Goal: Task Accomplishment & Management: Use online tool/utility

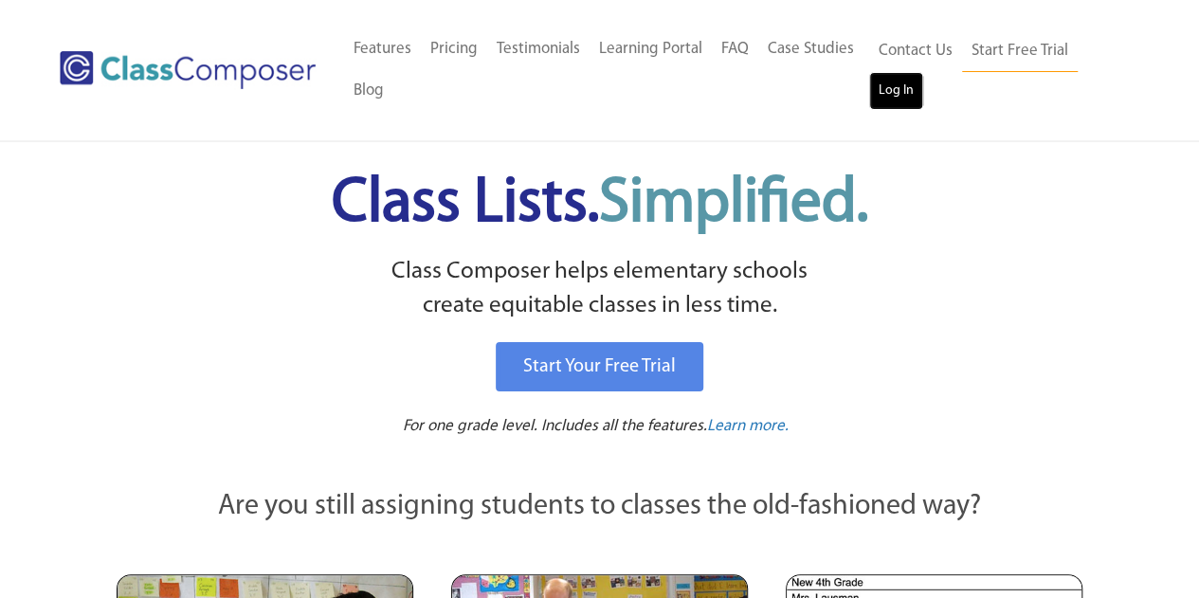
click at [893, 95] on link "Log In" at bounding box center [897, 91] width 54 height 38
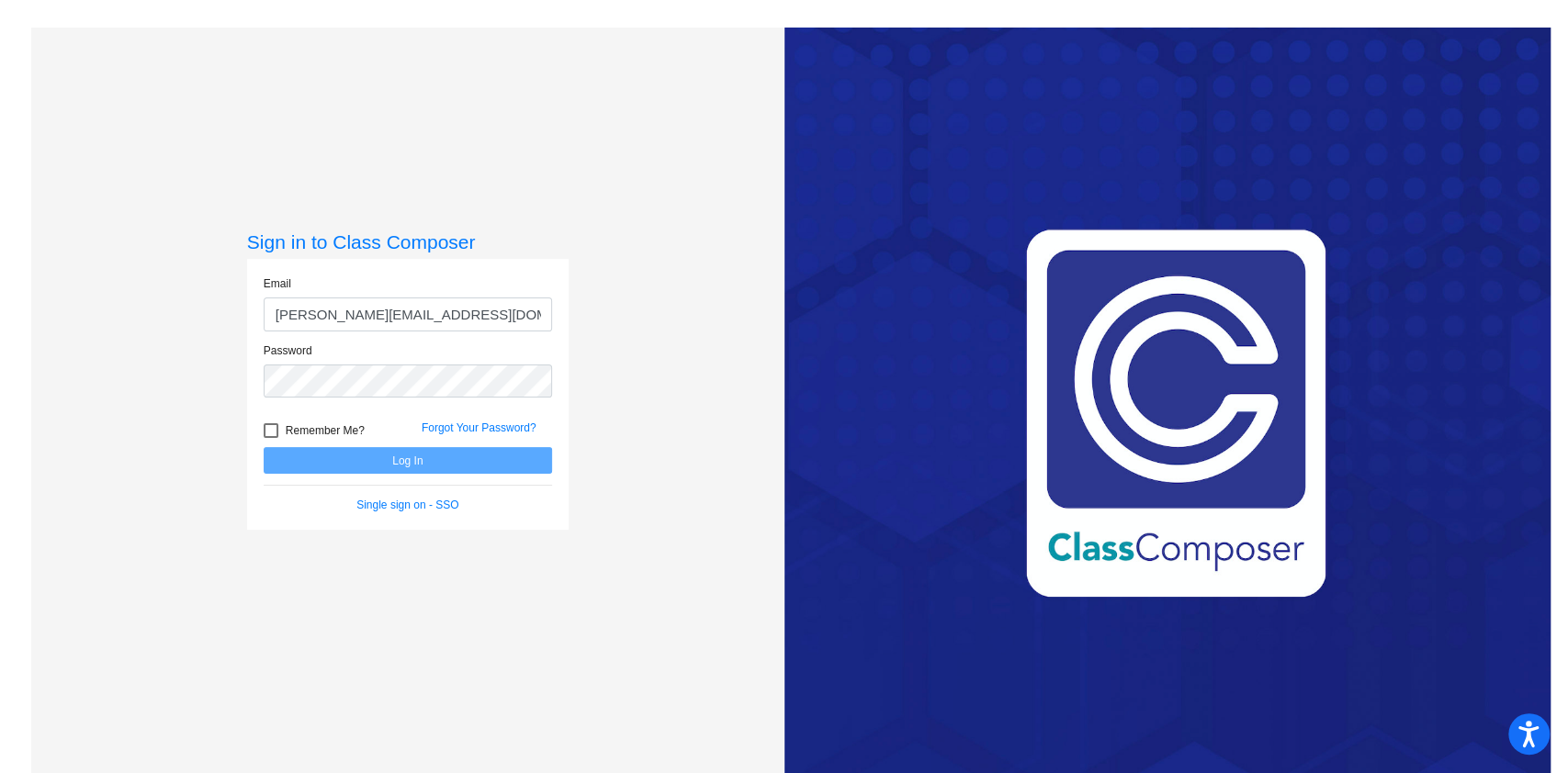
type input "mauroj@victorschools.org"
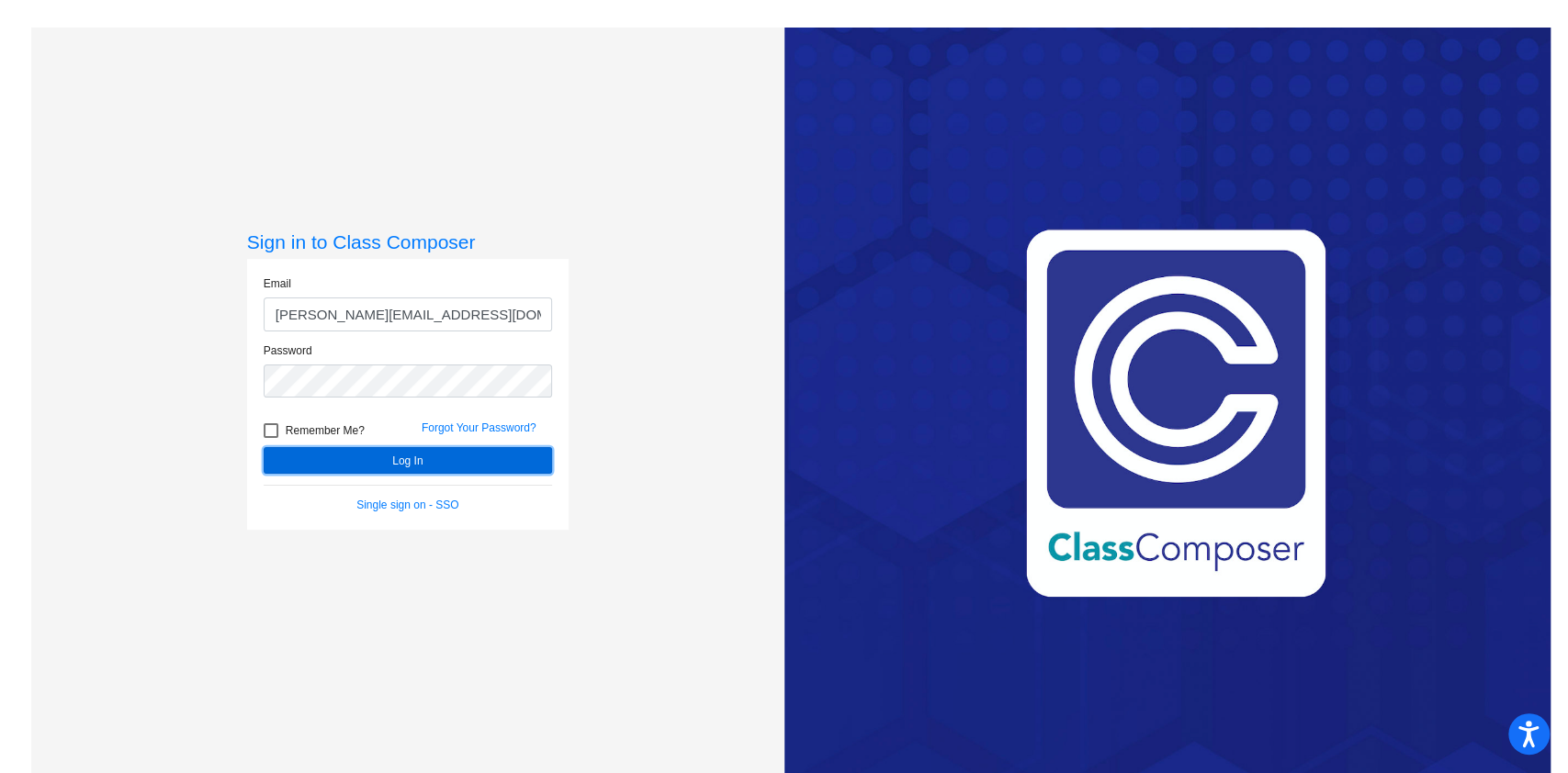
click at [473, 452] on button "Log In" at bounding box center [408, 460] width 289 height 26
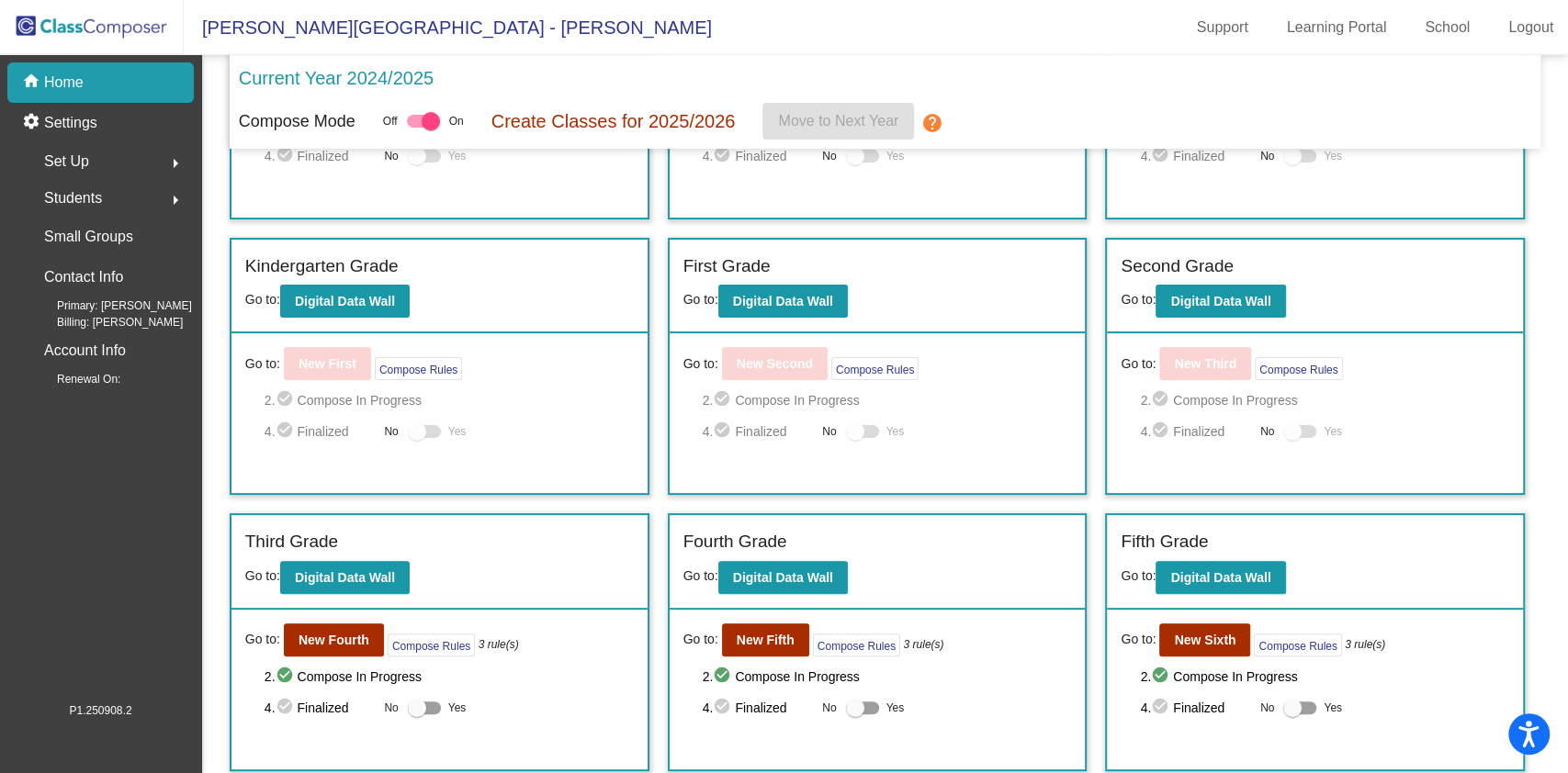
scroll to position [309, 0]
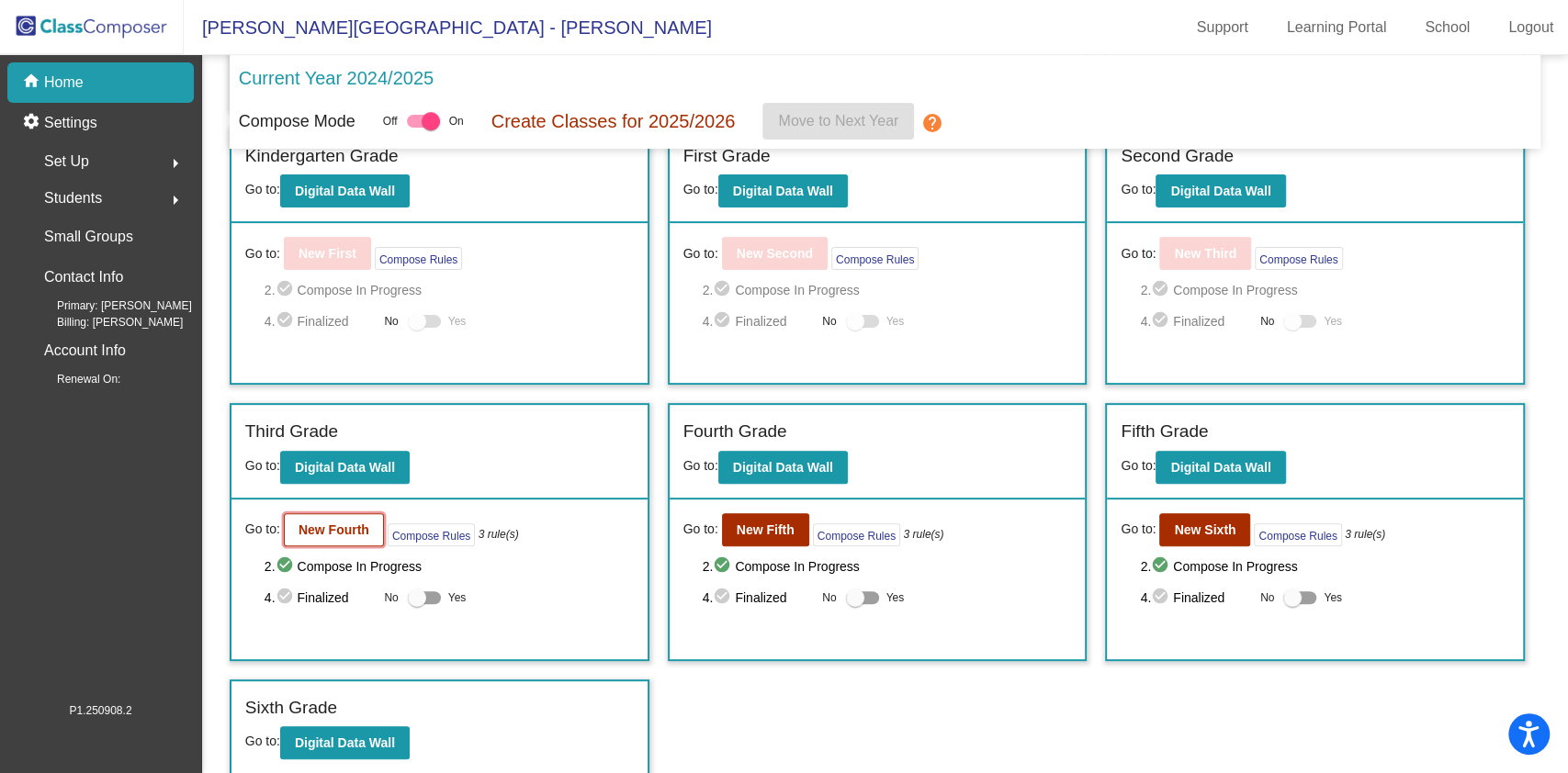
click at [330, 536] on button "New Fourth" at bounding box center [333, 530] width 100 height 33
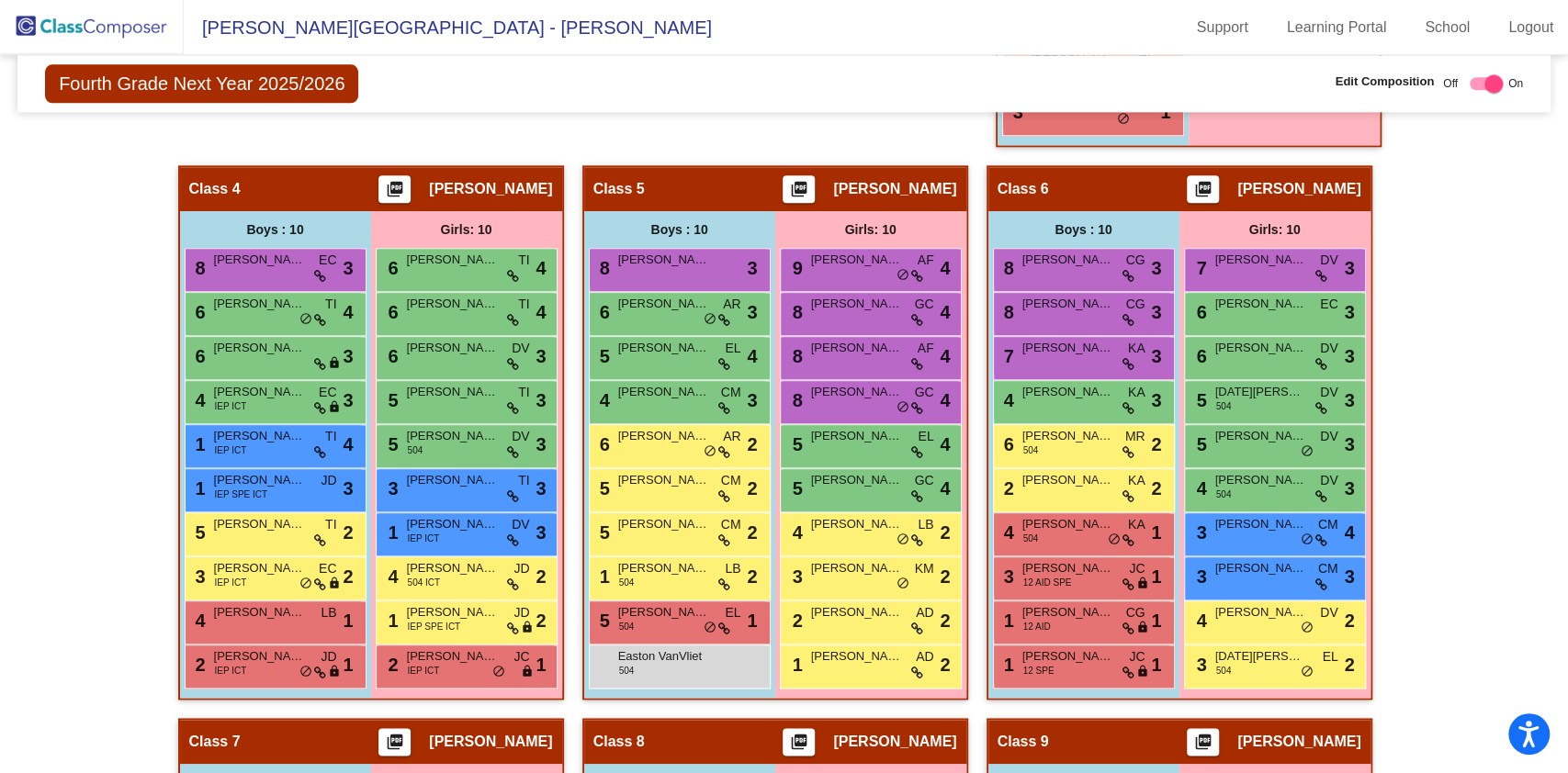
scroll to position [1242, 0]
